Goal: Check status: Check status

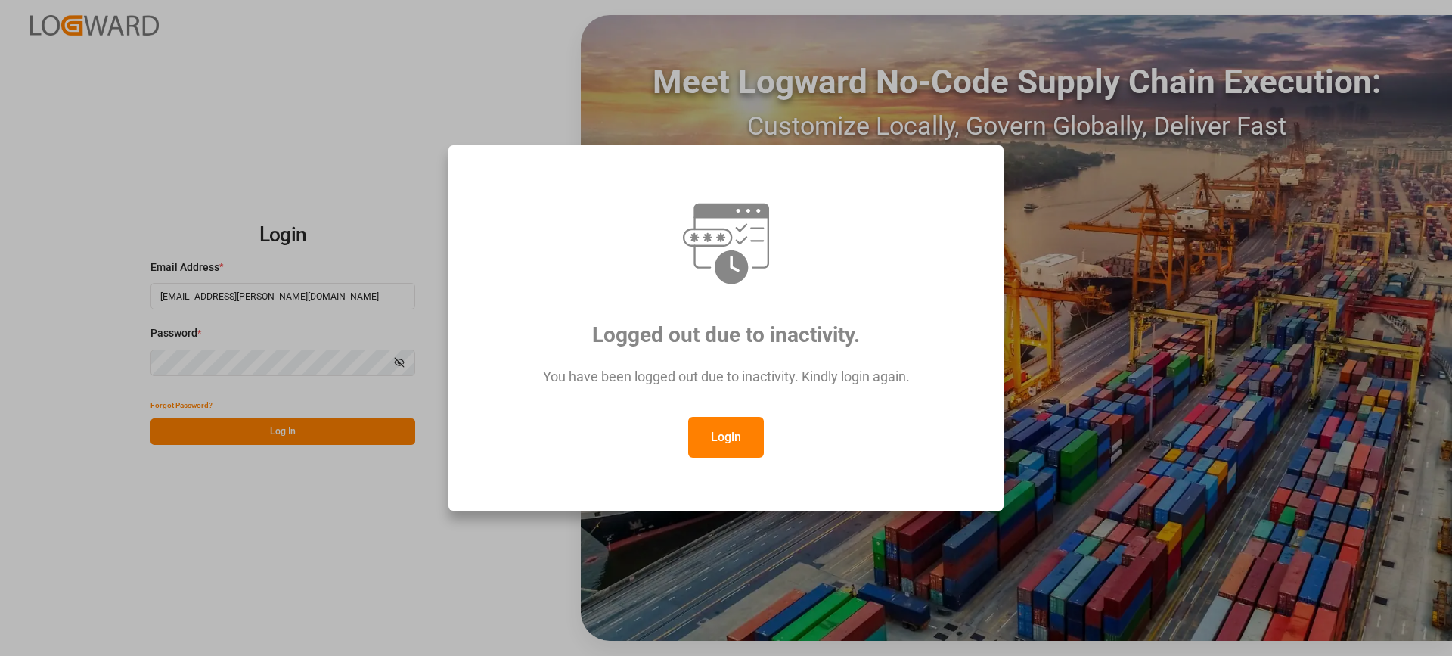
drag, startPoint x: 733, startPoint y: 448, endPoint x: 737, endPoint y: 433, distance: 14.9
click at [734, 443] on button "Login" at bounding box center [726, 437] width 76 height 41
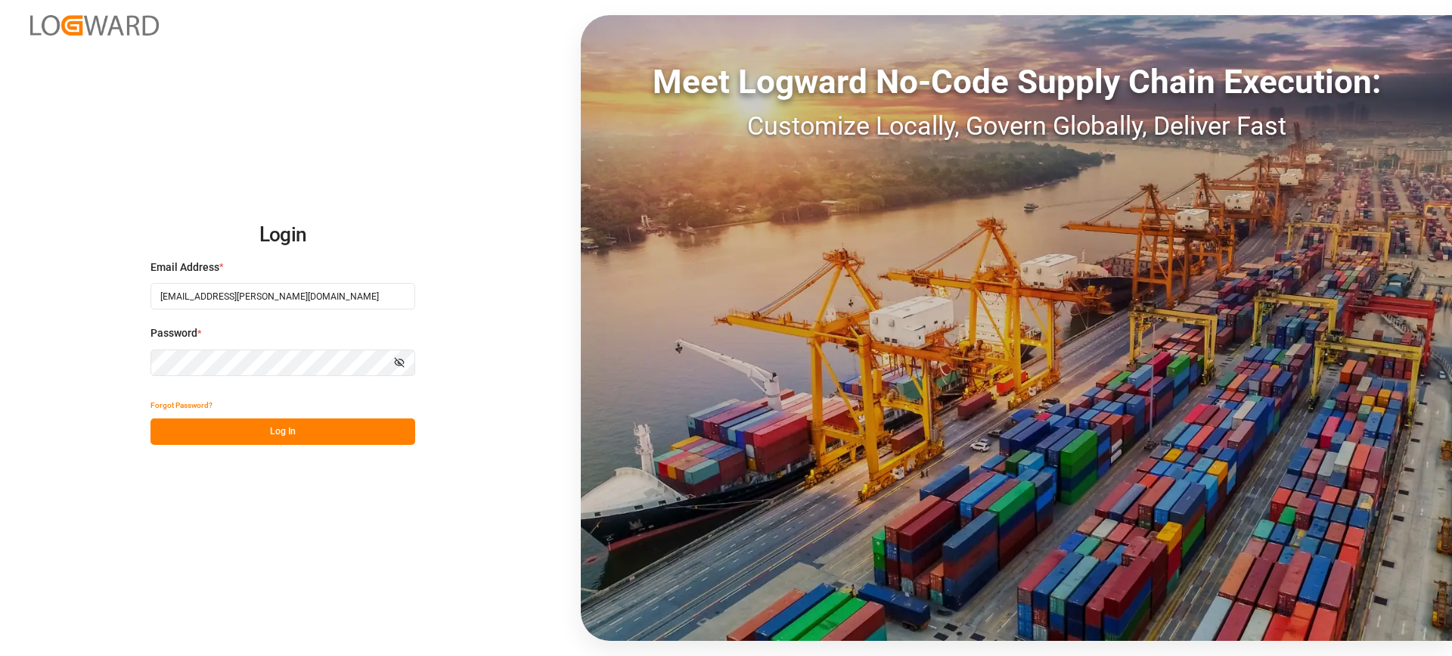
click at [375, 428] on button "Log In" at bounding box center [282, 431] width 265 height 26
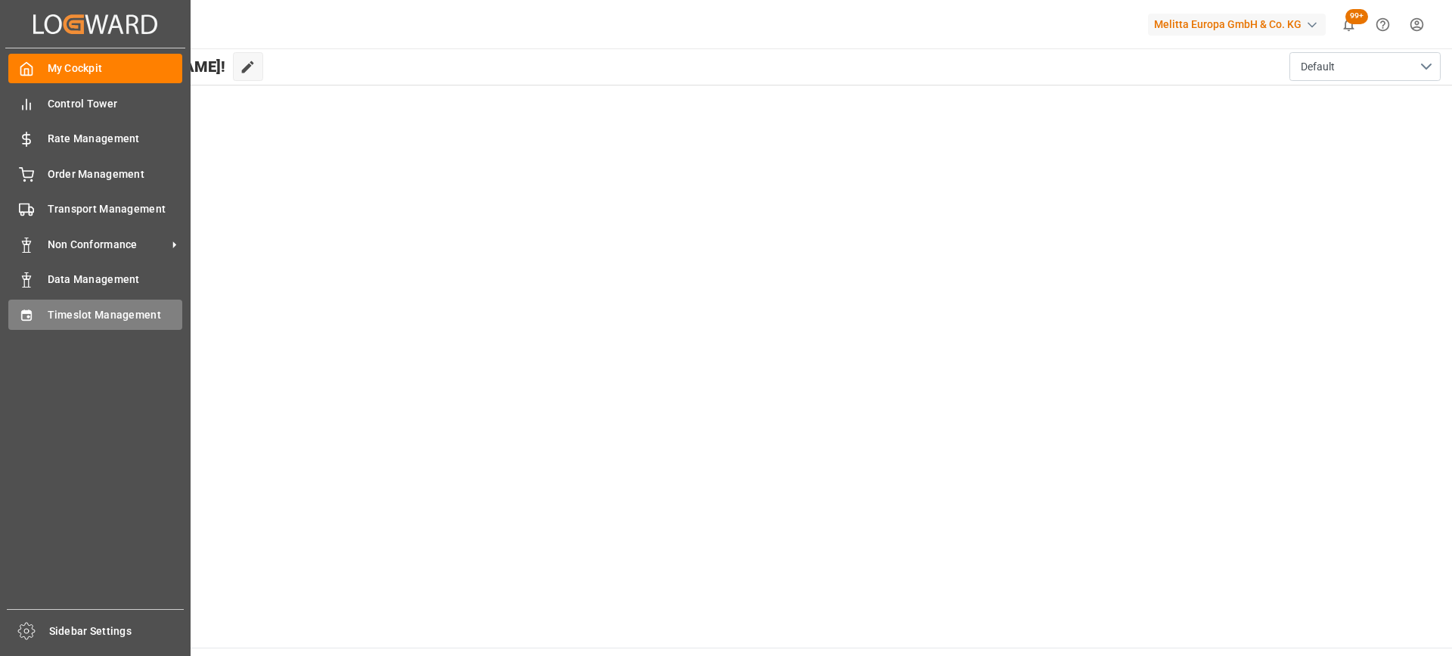
click at [45, 310] on div "Timeslot Management Timeslot Management" at bounding box center [95, 313] width 174 height 29
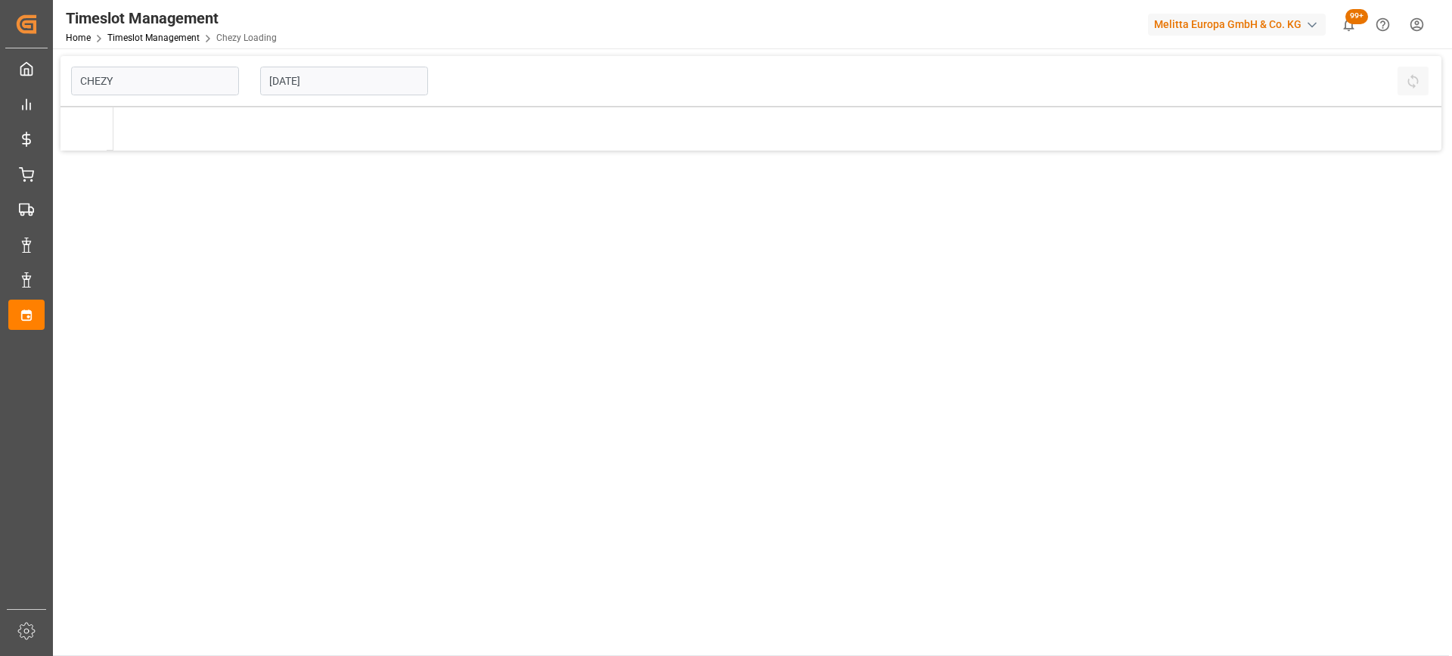
type input "Chezy Loading"
